Goal: Transaction & Acquisition: Purchase product/service

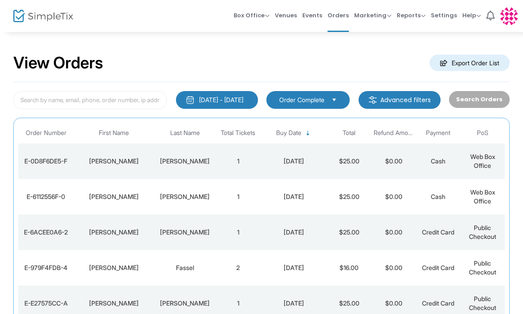
click at [251, 16] on span "Box Office" at bounding box center [252, 15] width 36 height 8
click at [262, 29] on li "Sell Tickets" at bounding box center [265, 29] width 63 height 17
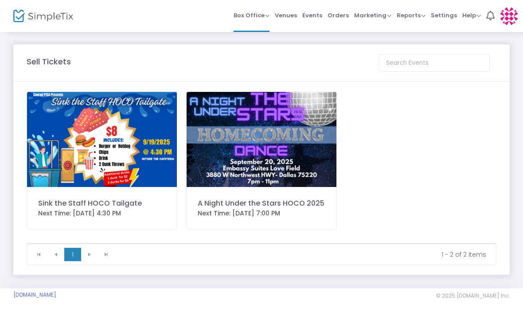
click at [272, 132] on img at bounding box center [262, 139] width 150 height 95
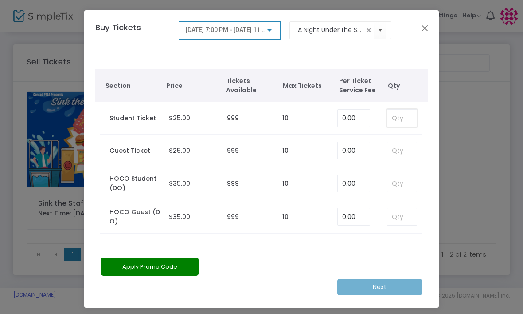
click at [402, 116] on input at bounding box center [402, 118] width 29 height 17
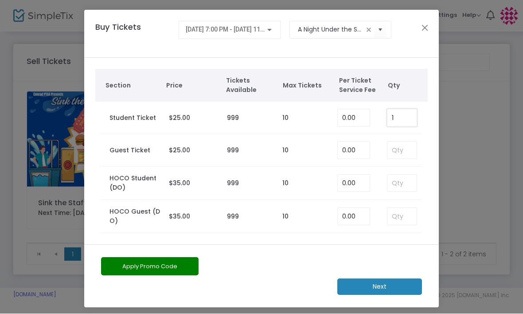
type input "1"
click at [405, 286] on m-button "Next" at bounding box center [379, 287] width 85 height 16
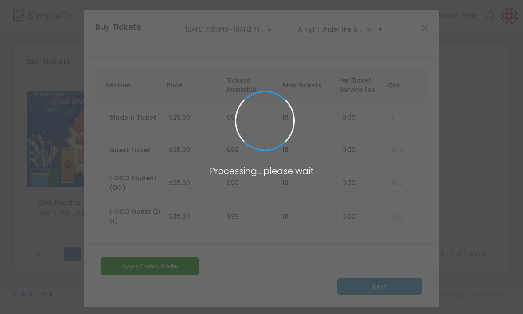
scroll to position [0, 0]
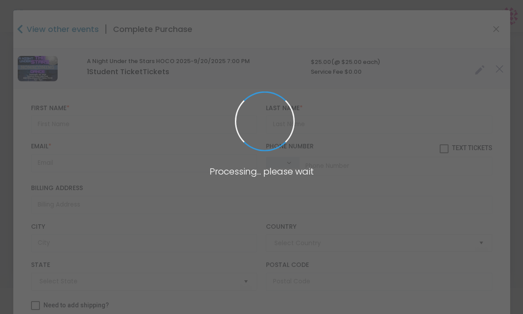
type input "[GEOGRAPHIC_DATA]"
type input "[US_STATE]"
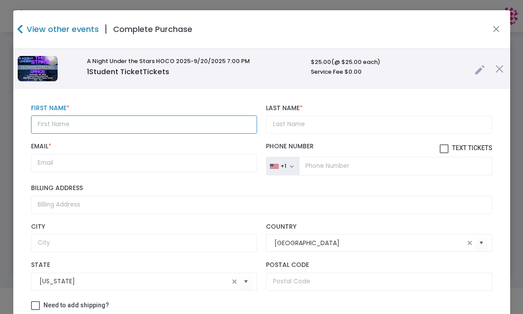
click at [165, 122] on input "text" at bounding box center [144, 124] width 227 height 18
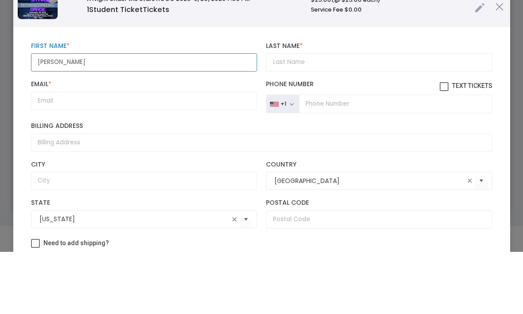
type input "[PERSON_NAME]"
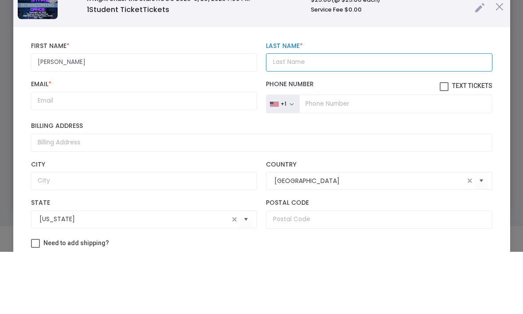
click at [292, 115] on input "Last Name *" at bounding box center [379, 124] width 227 height 18
type input "[PERSON_NAME]"
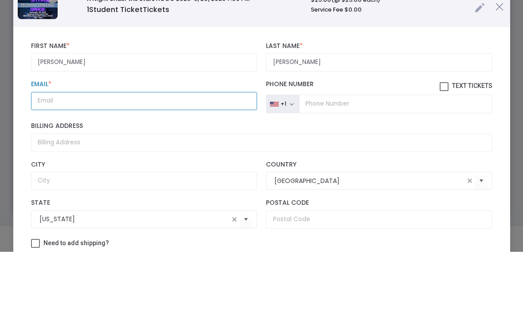
click at [58, 154] on input "Email *" at bounding box center [144, 163] width 227 height 18
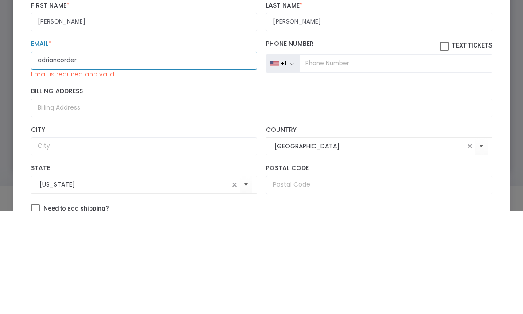
type input "adriancordero"
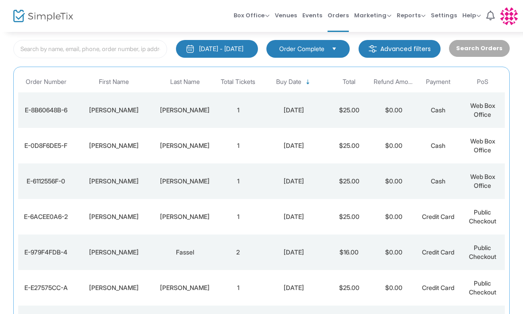
scroll to position [51, 0]
